Goal: Obtain resource: Download file/media

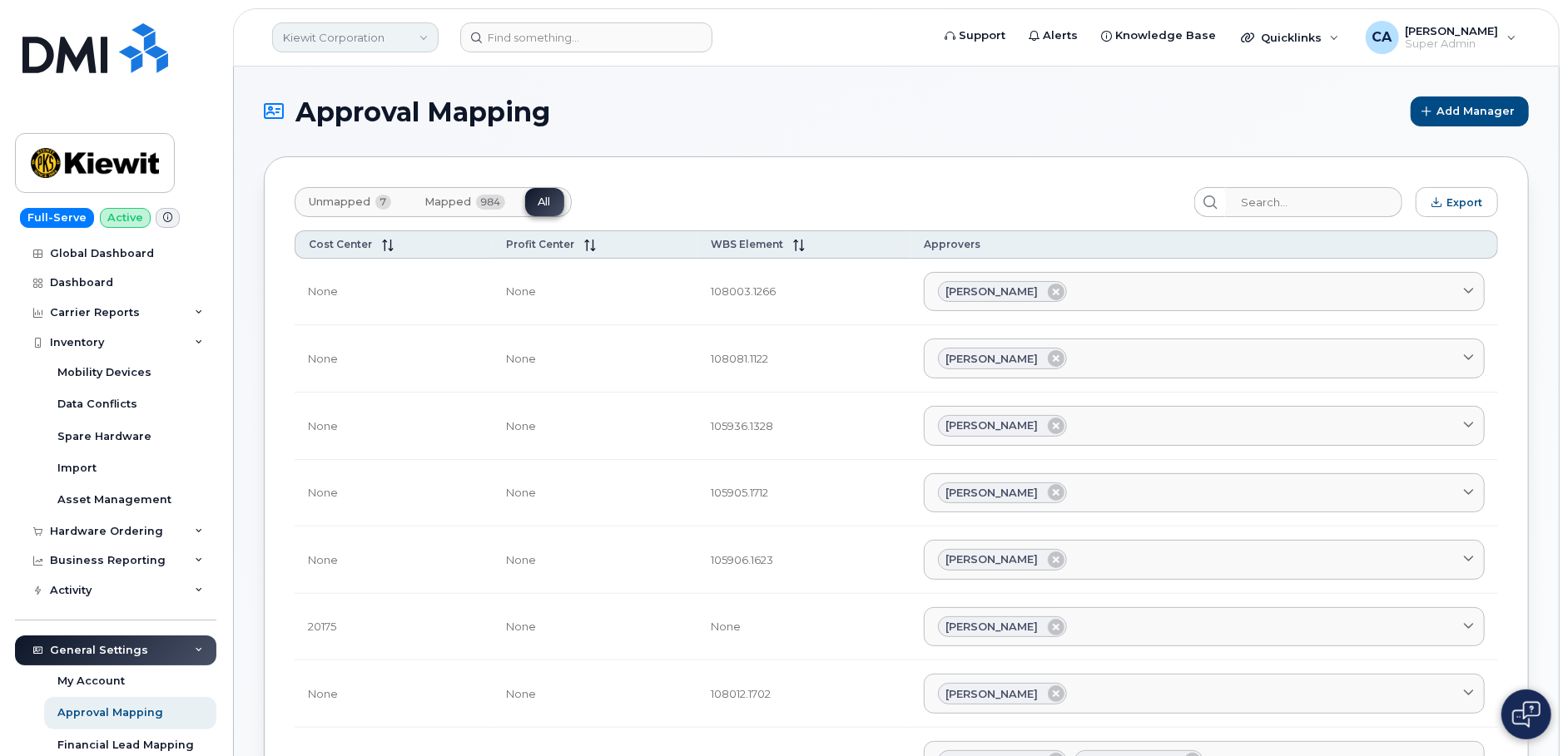
scroll to position [550, 0]
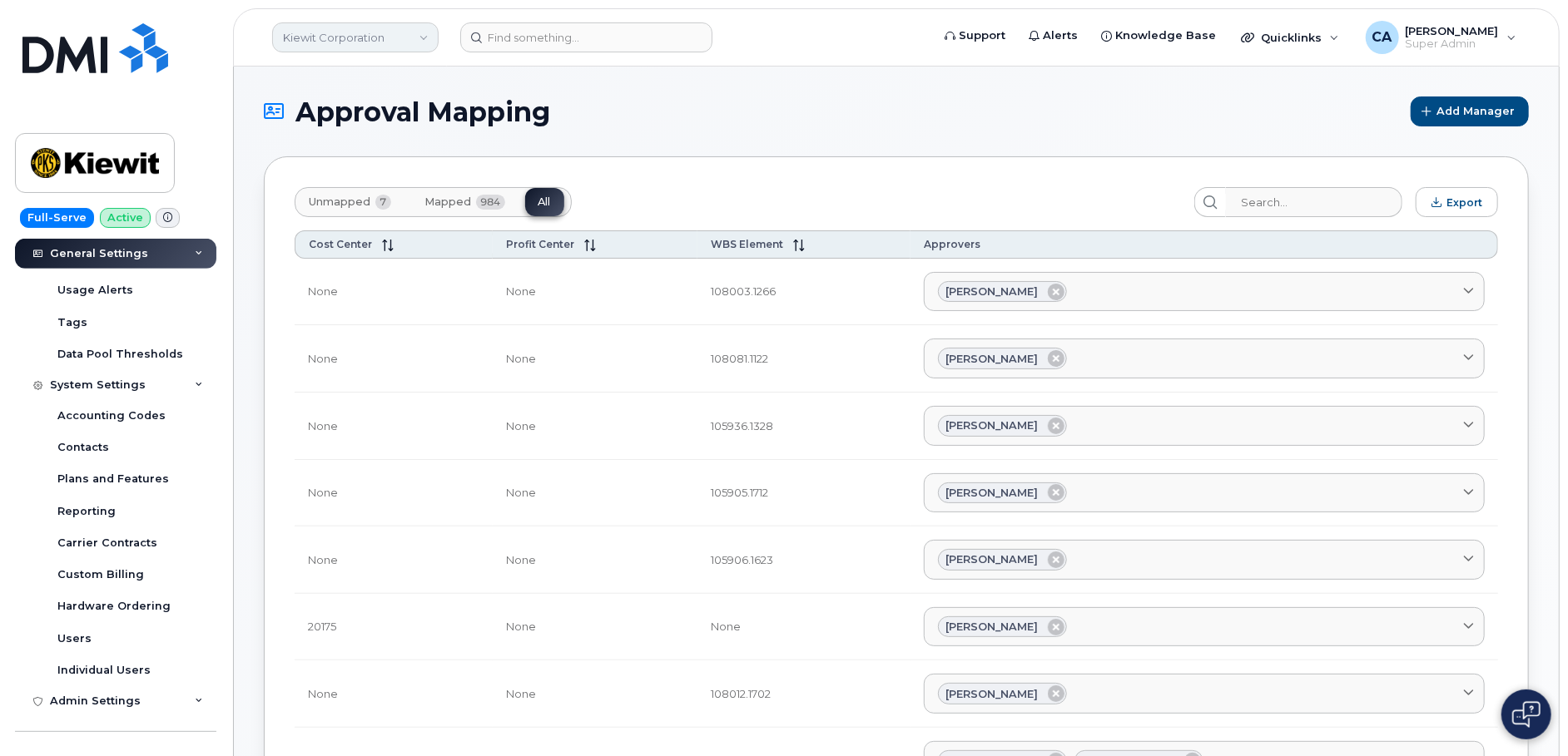
click at [395, 31] on link "Kiewit Corporation" at bounding box center [355, 38] width 166 height 30
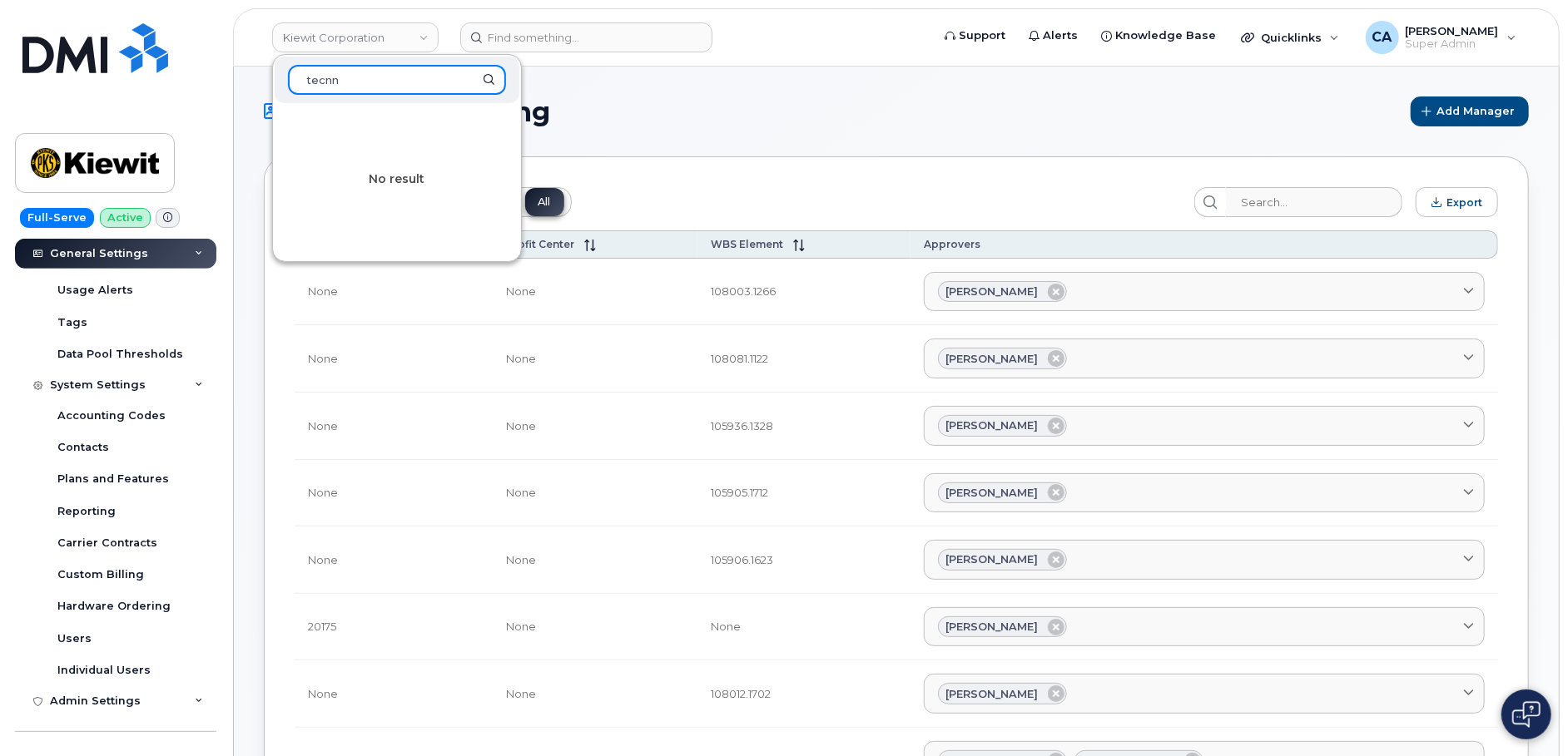
paste input "Technosub Inc"
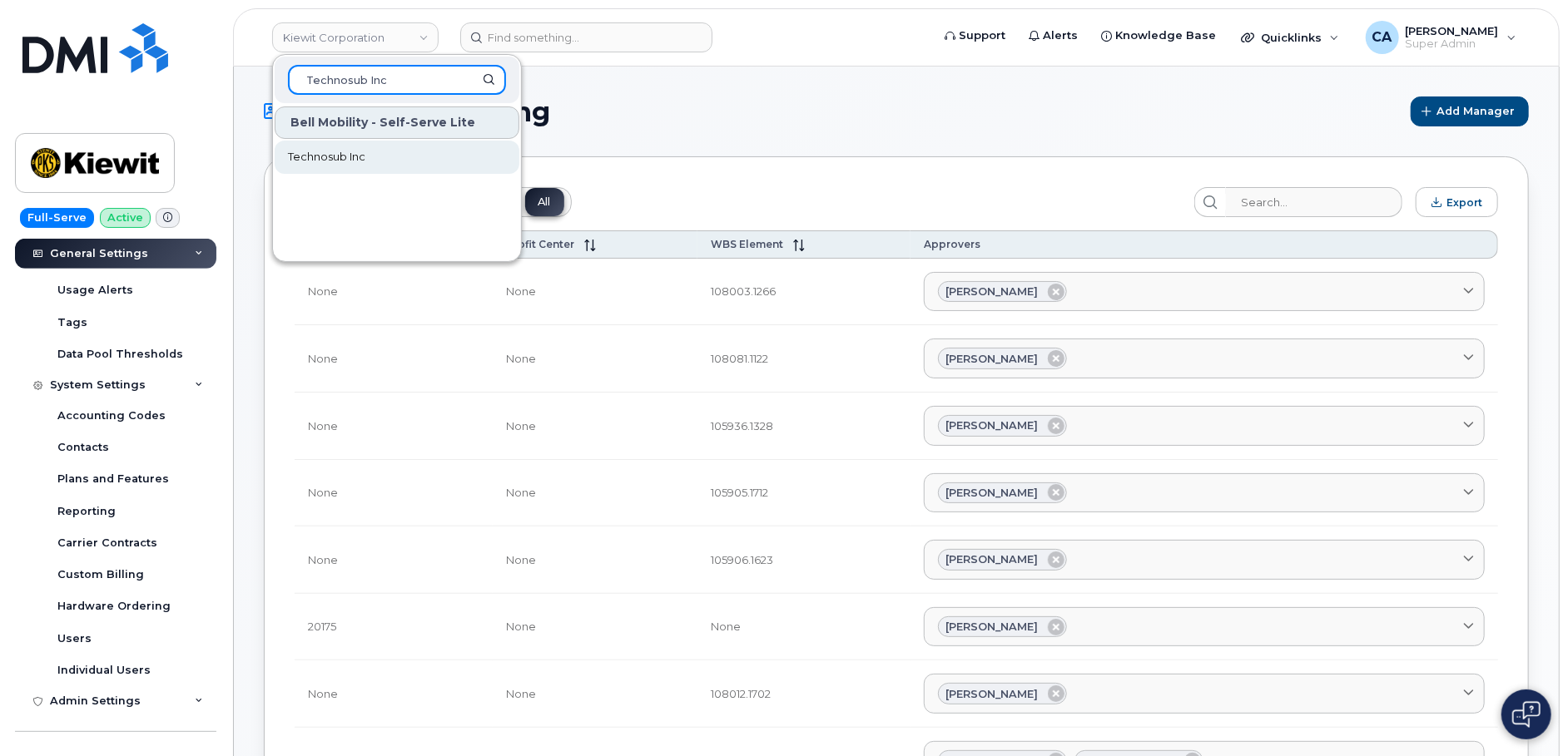
type input "Technosub Inc"
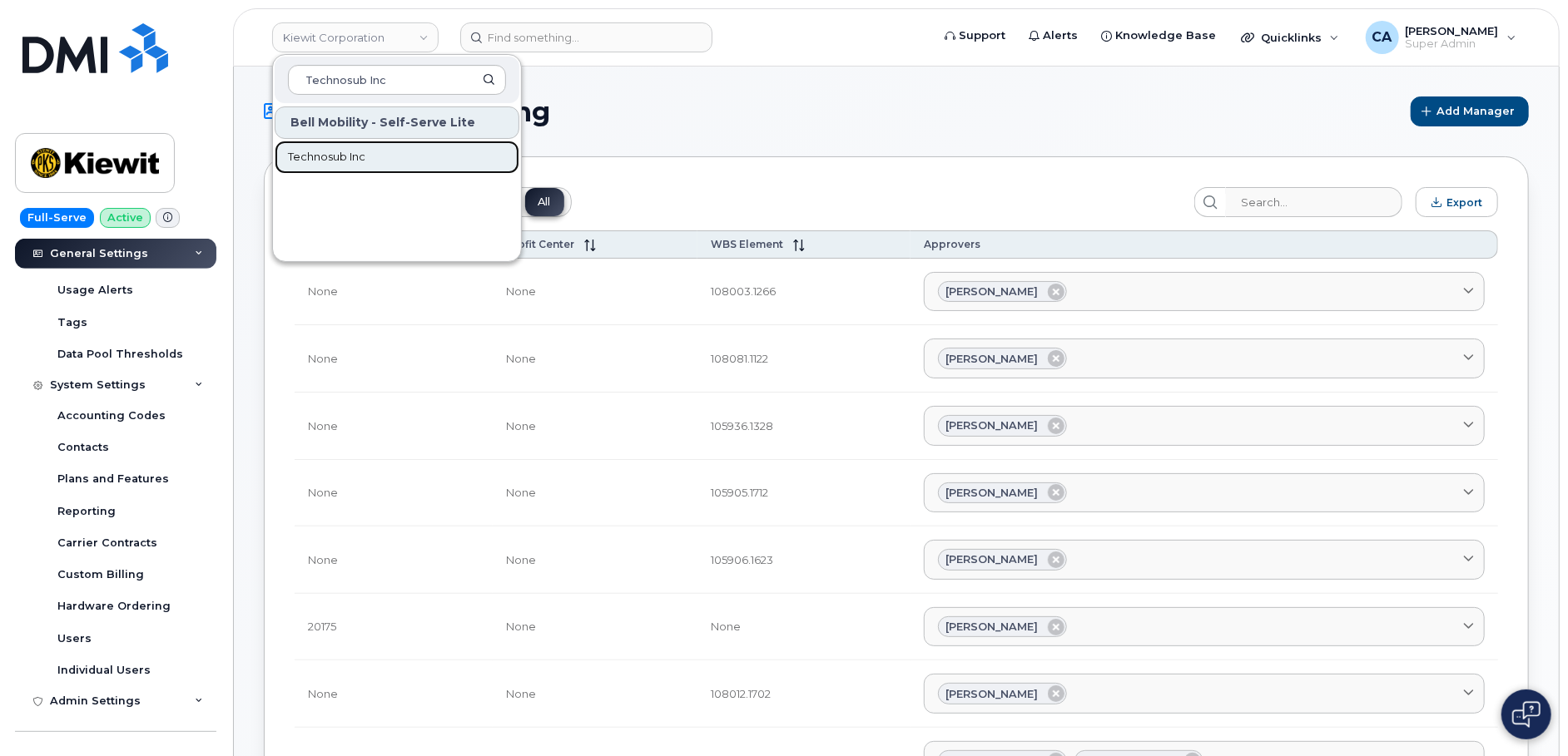
click at [369, 156] on link "Technosub Inc" at bounding box center [397, 157] width 245 height 33
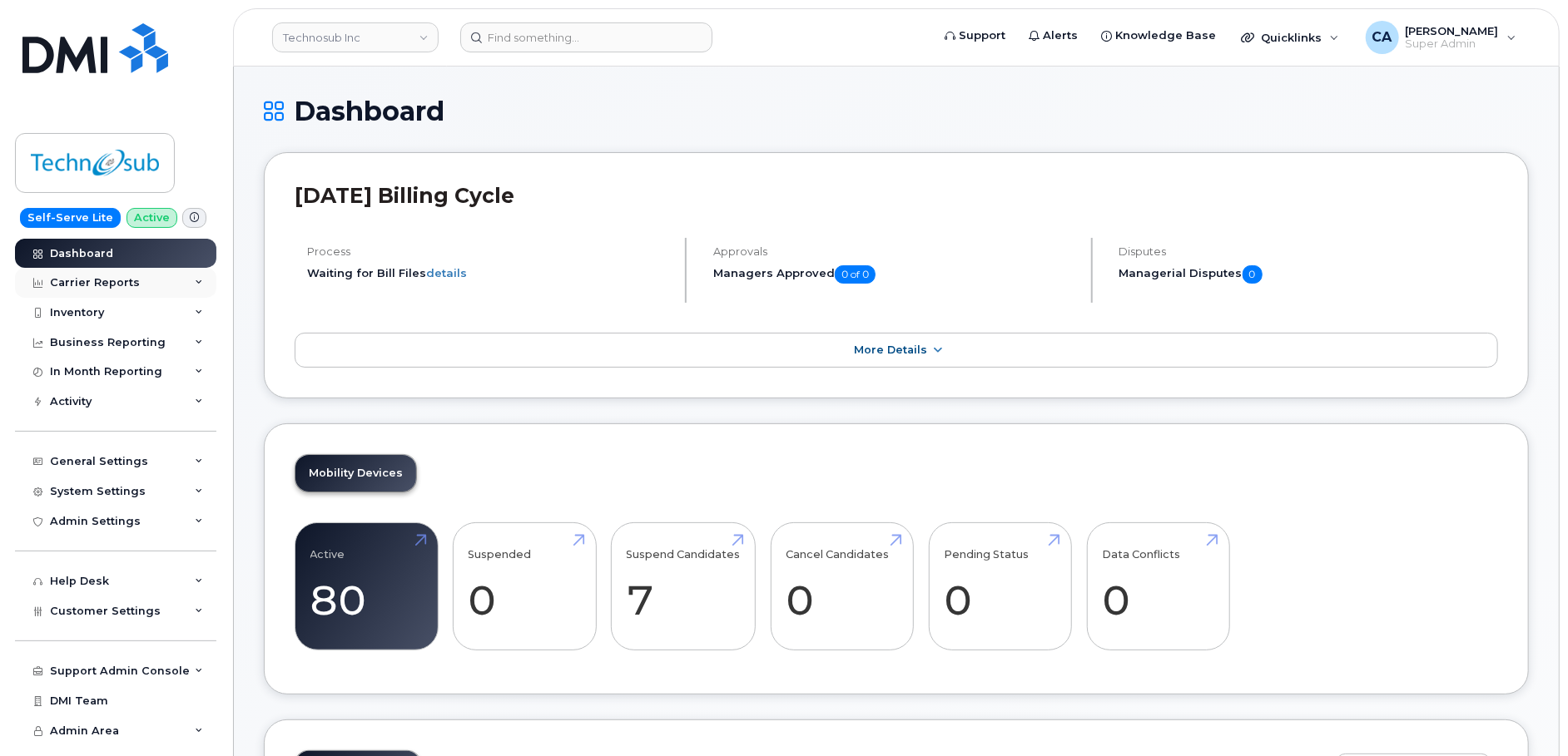
click at [127, 288] on div "Carrier Reports" at bounding box center [115, 283] width 201 height 30
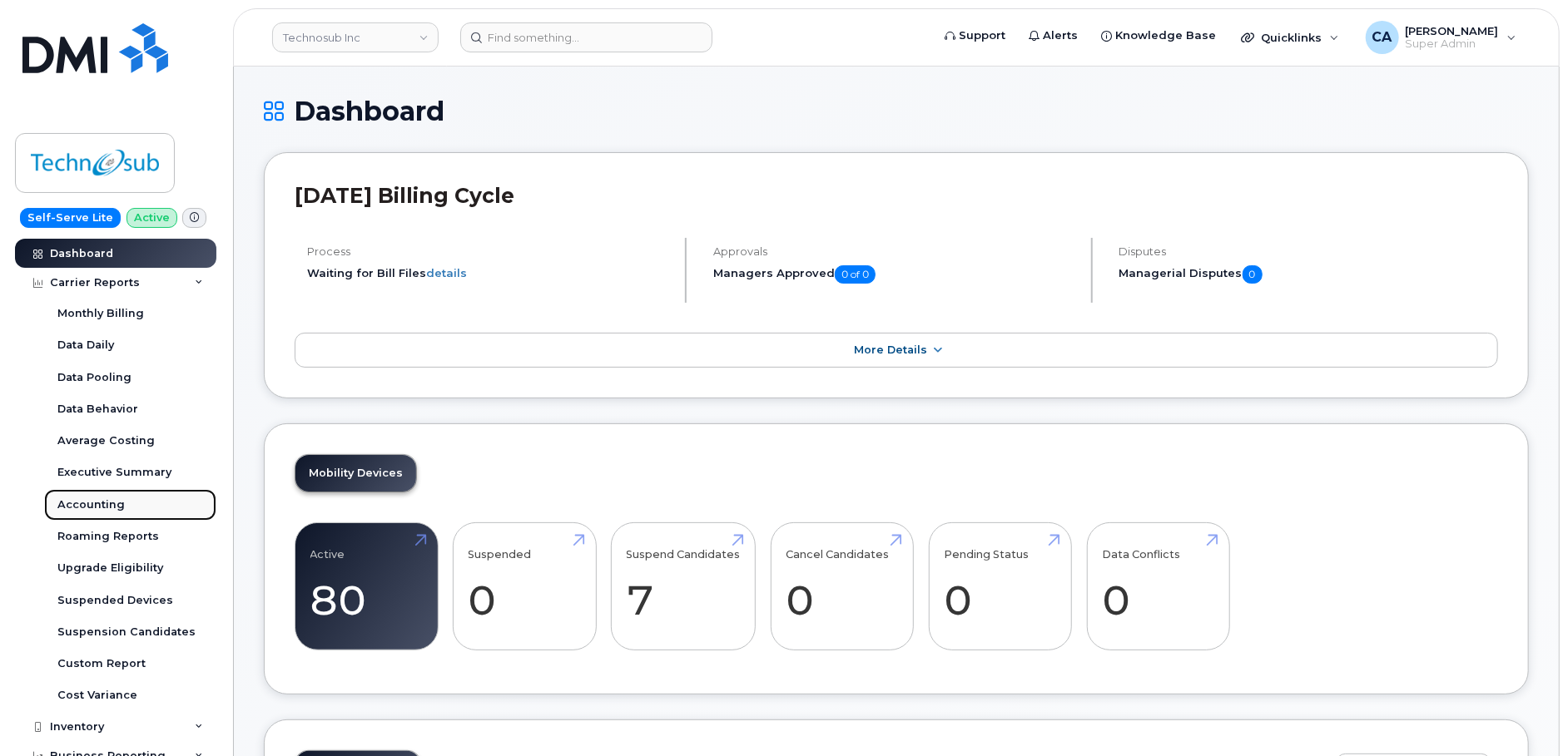
click at [113, 510] on div "Accounting" at bounding box center [91, 504] width 67 height 15
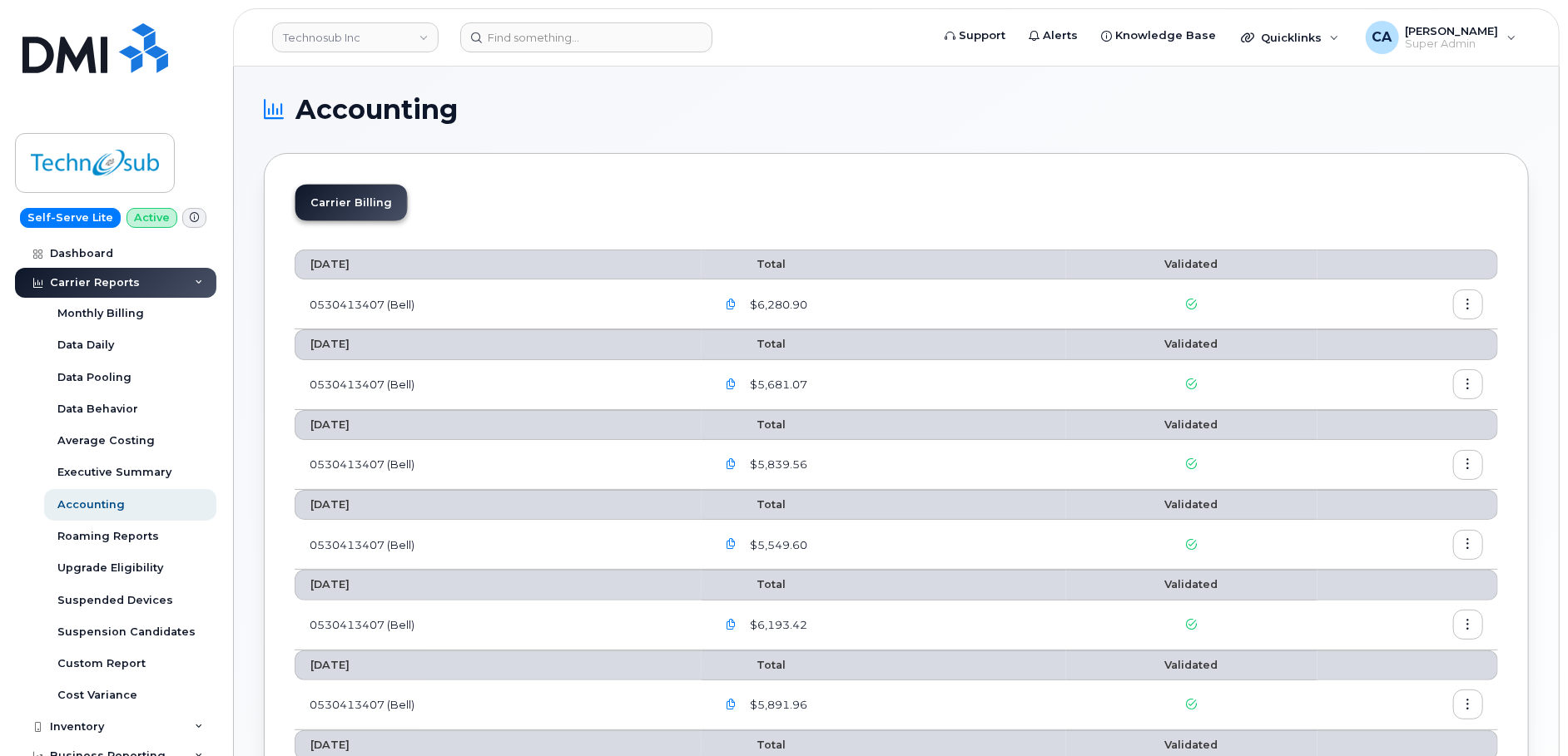
click at [726, 301] on button "button" at bounding box center [732, 304] width 30 height 30
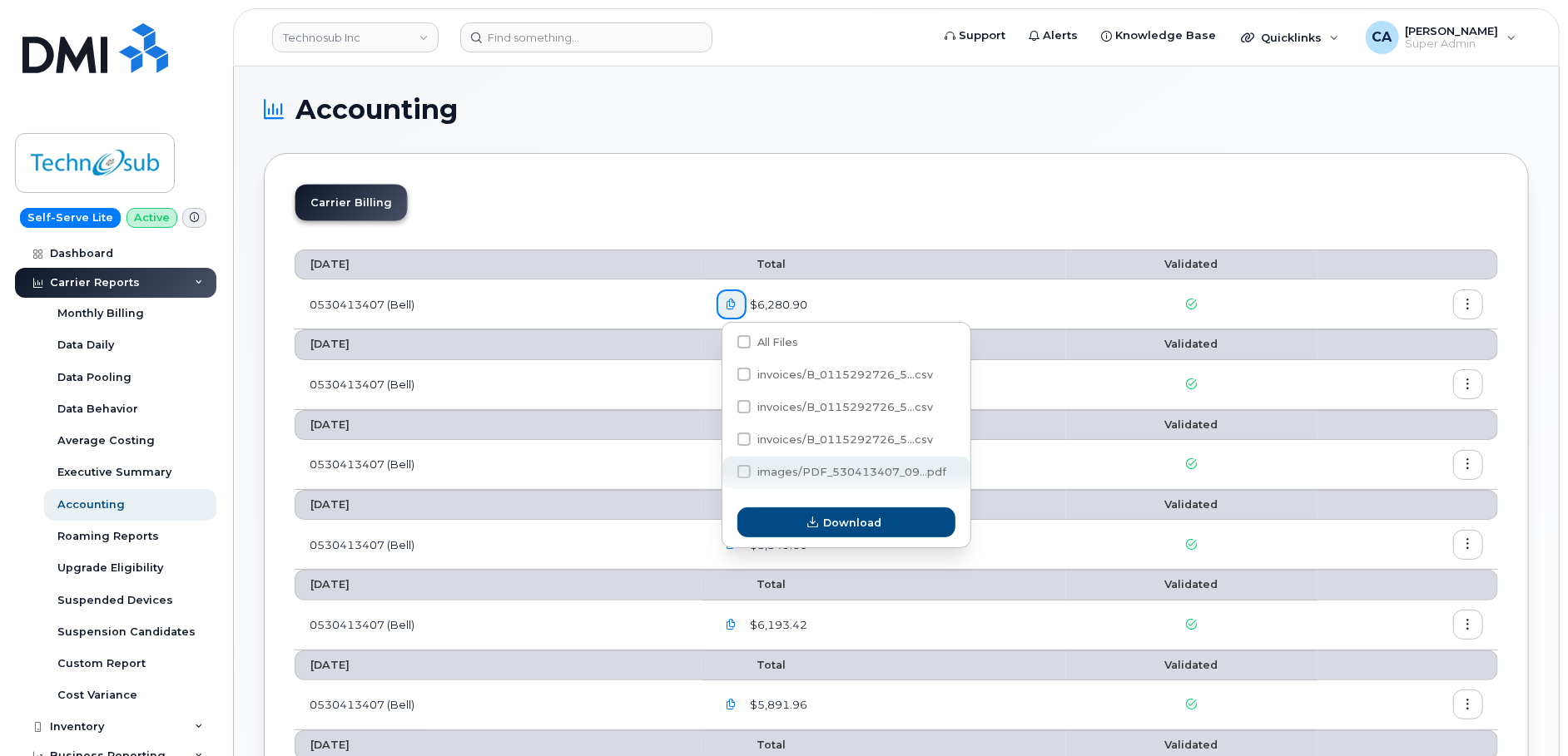
click at [791, 477] on span "images/PDF_530413407_09...pdf" at bounding box center [851, 472] width 189 height 12
click at [725, 477] on input "images/PDF_530413407_09...pdf" at bounding box center [722, 473] width 9 height 9
checkbox input "true"
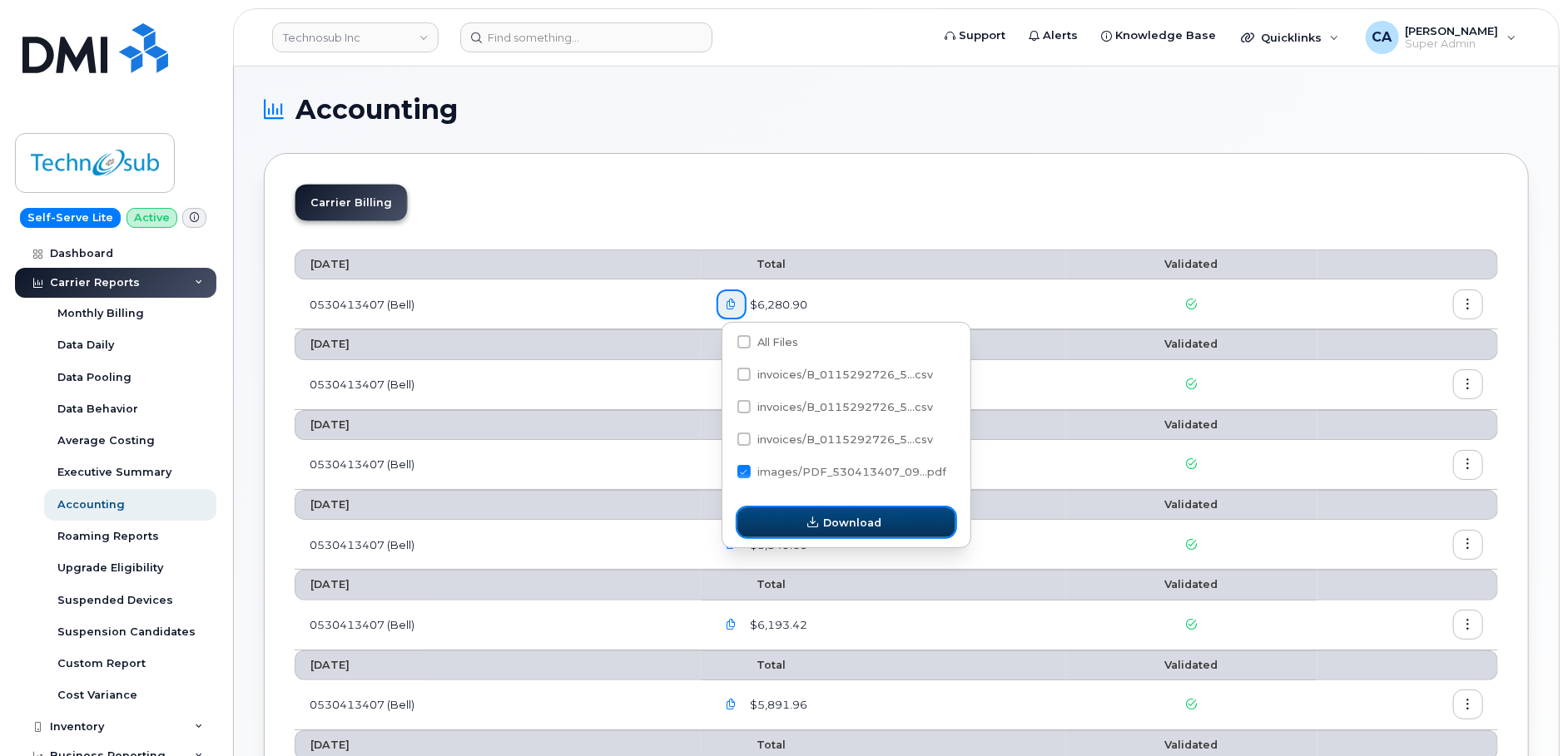
click at [808, 524] on icon "button" at bounding box center [813, 523] width 10 height 10
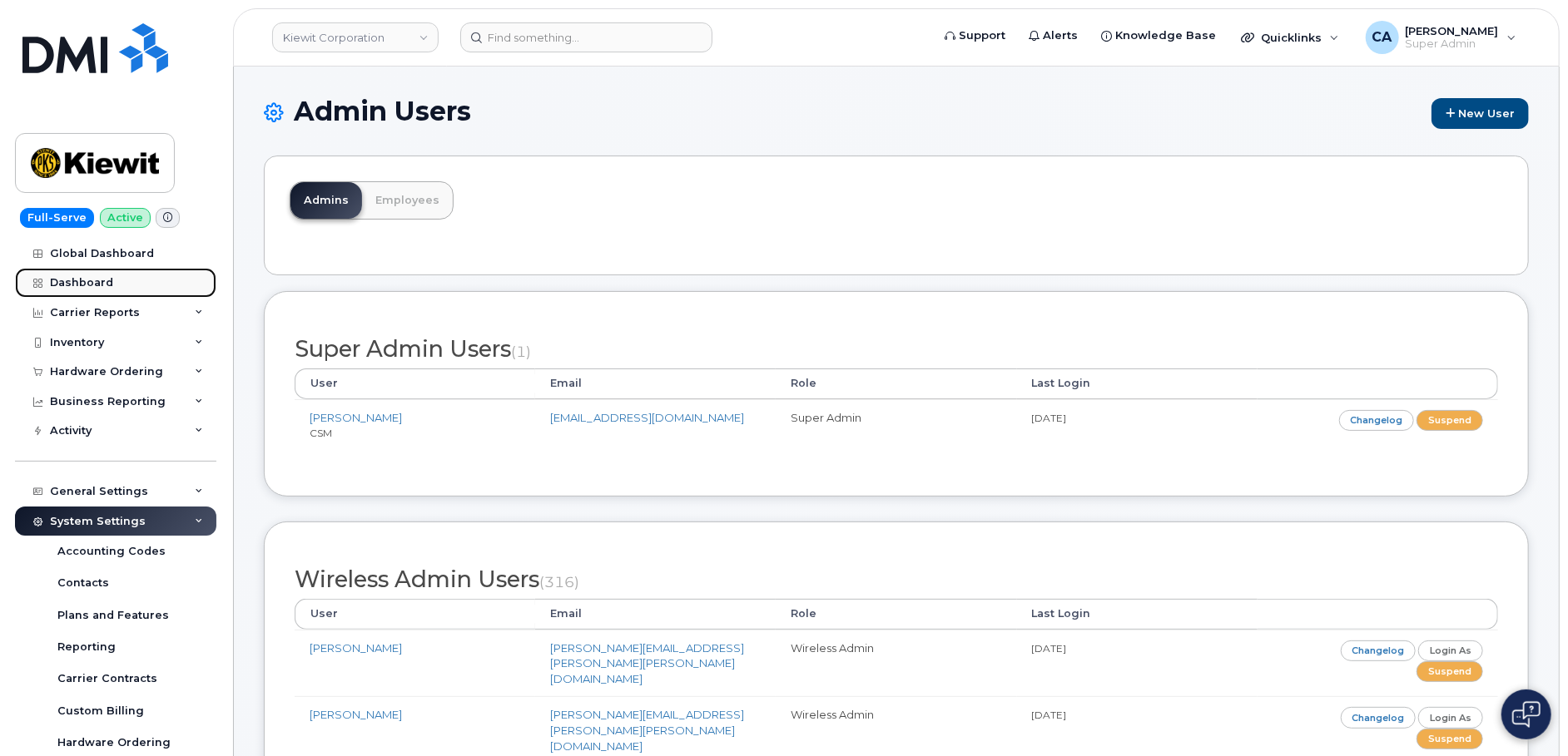
click at [101, 288] on div "Dashboard" at bounding box center [81, 282] width 63 height 13
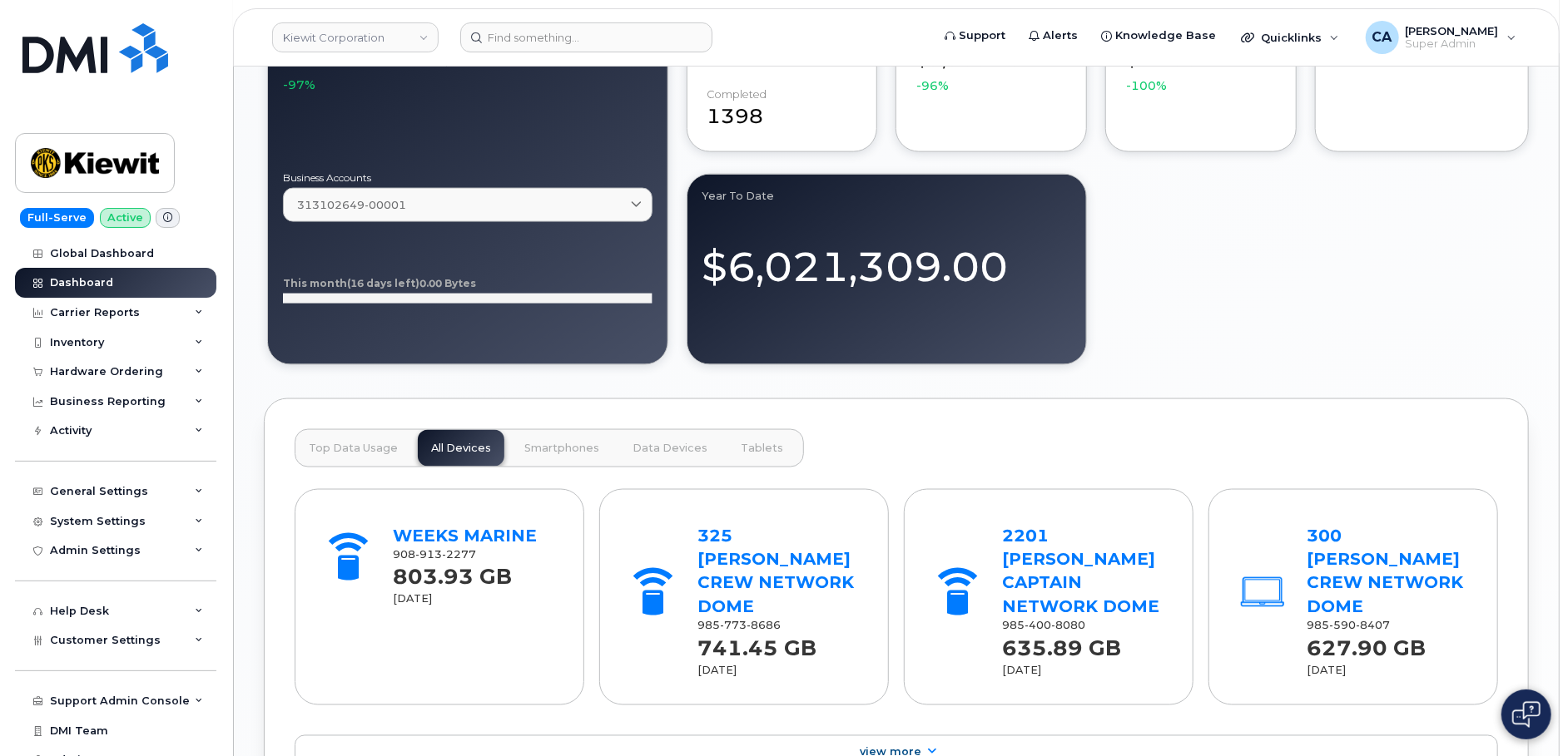
scroll to position [1518, 0]
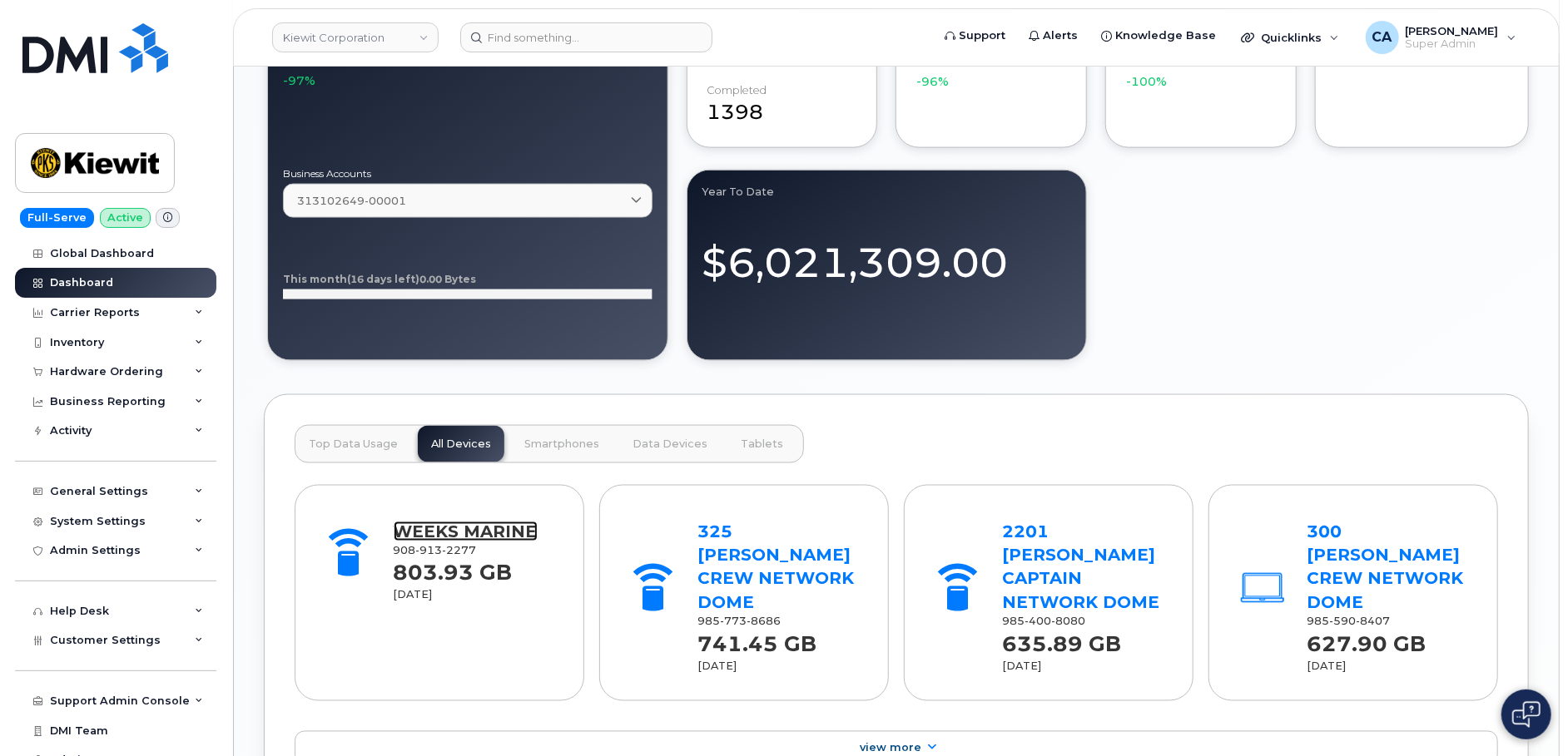
click at [461, 522] on link "WEEKS MARINE" at bounding box center [465, 531] width 144 height 20
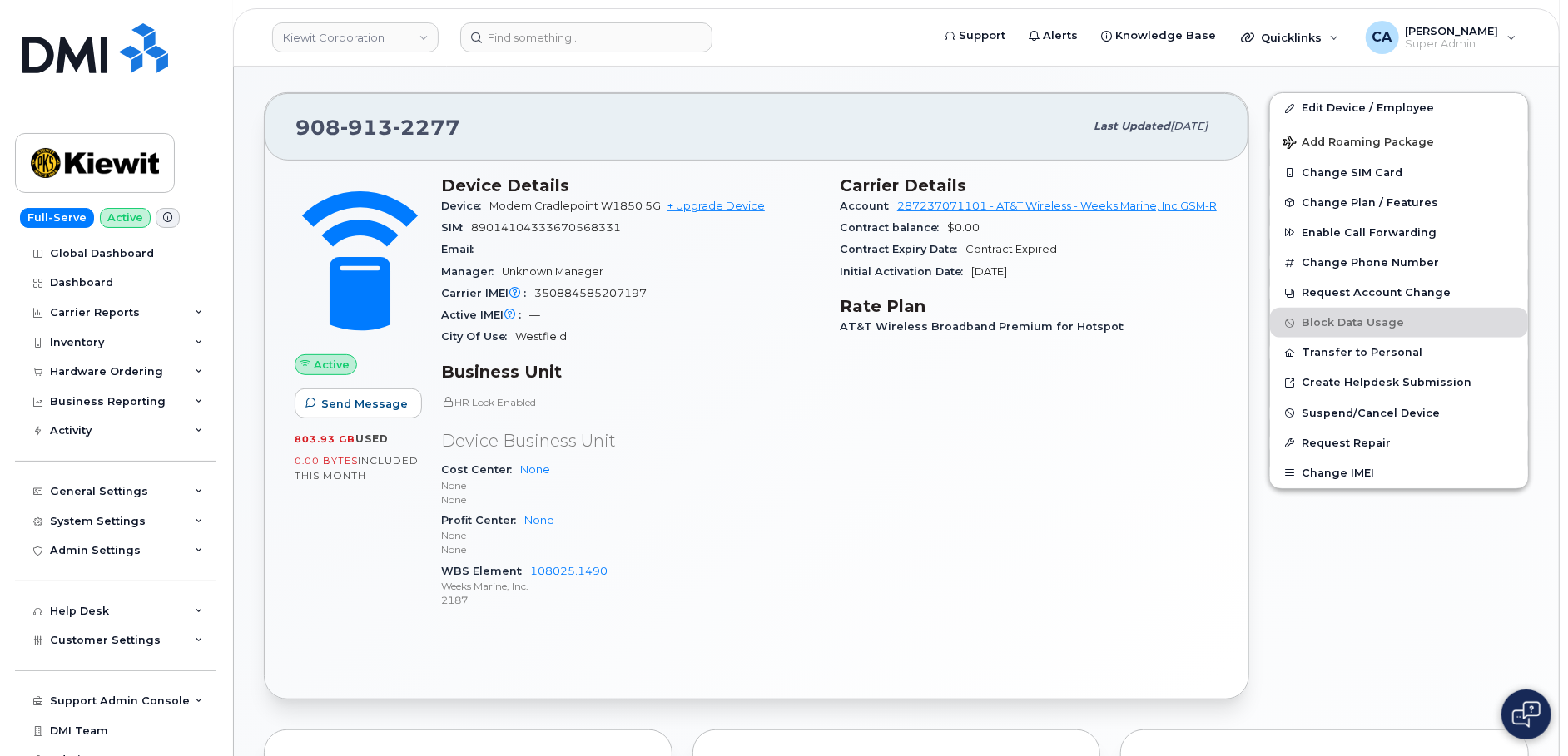
scroll to position [308, 0]
